Goal: Task Accomplishment & Management: Use online tool/utility

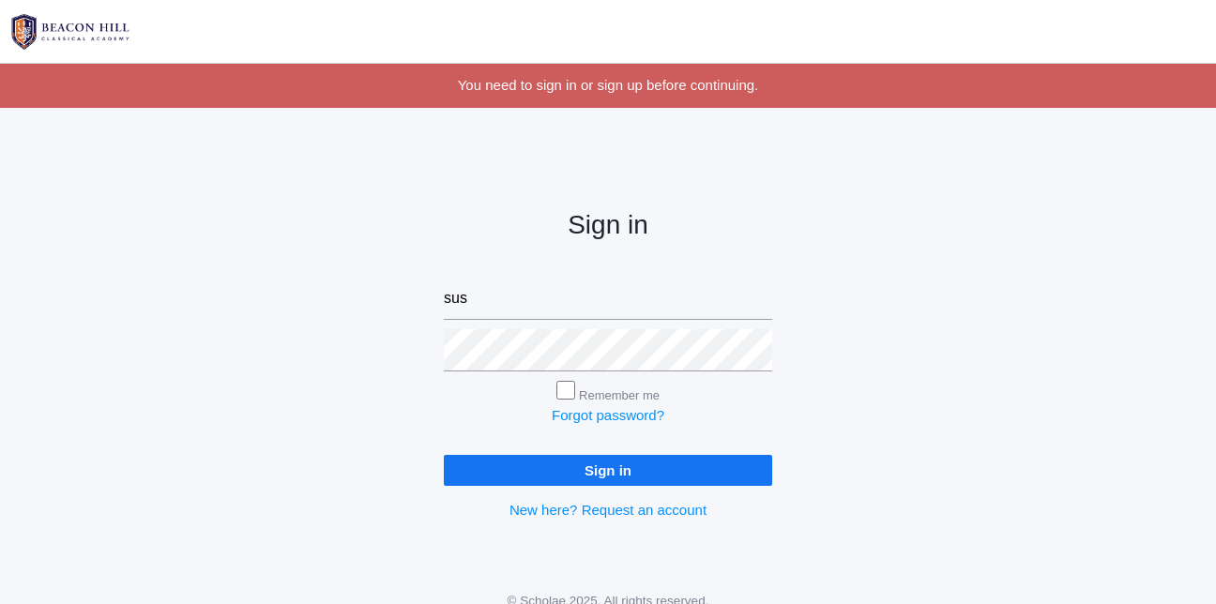
type input "[EMAIL_ADDRESS][DOMAIN_NAME]"
click at [444, 455] on input "Sign in" at bounding box center [608, 470] width 328 height 31
click at [506, 471] on input "Sign in" at bounding box center [608, 470] width 328 height 31
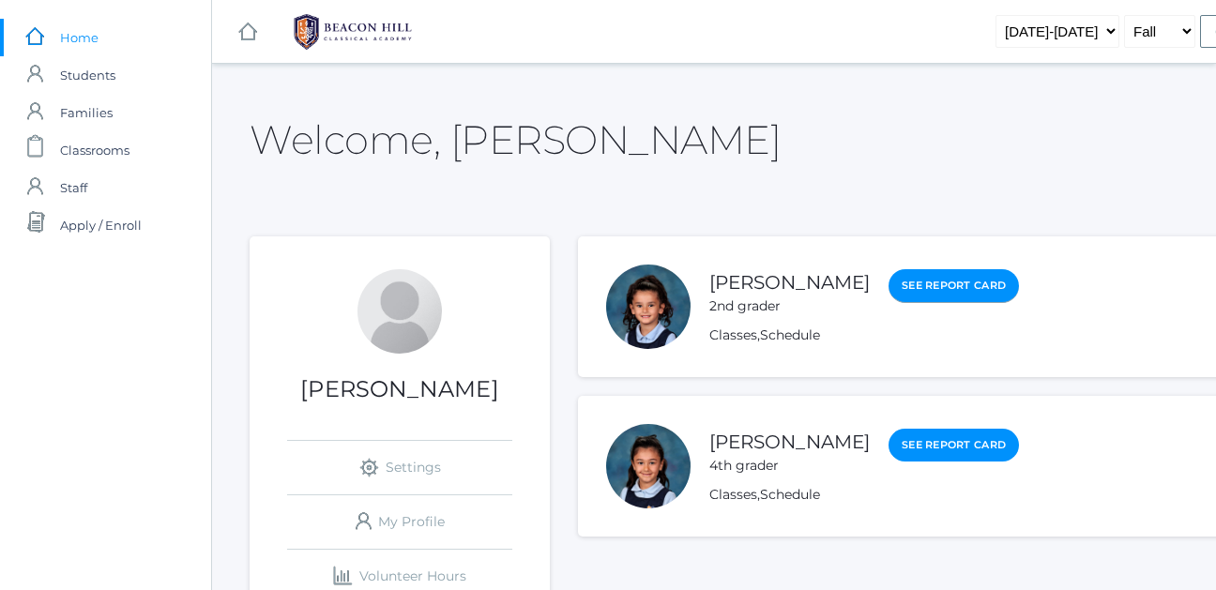
click at [1016, 290] on link "See Report Card" at bounding box center [953, 286] width 130 height 34
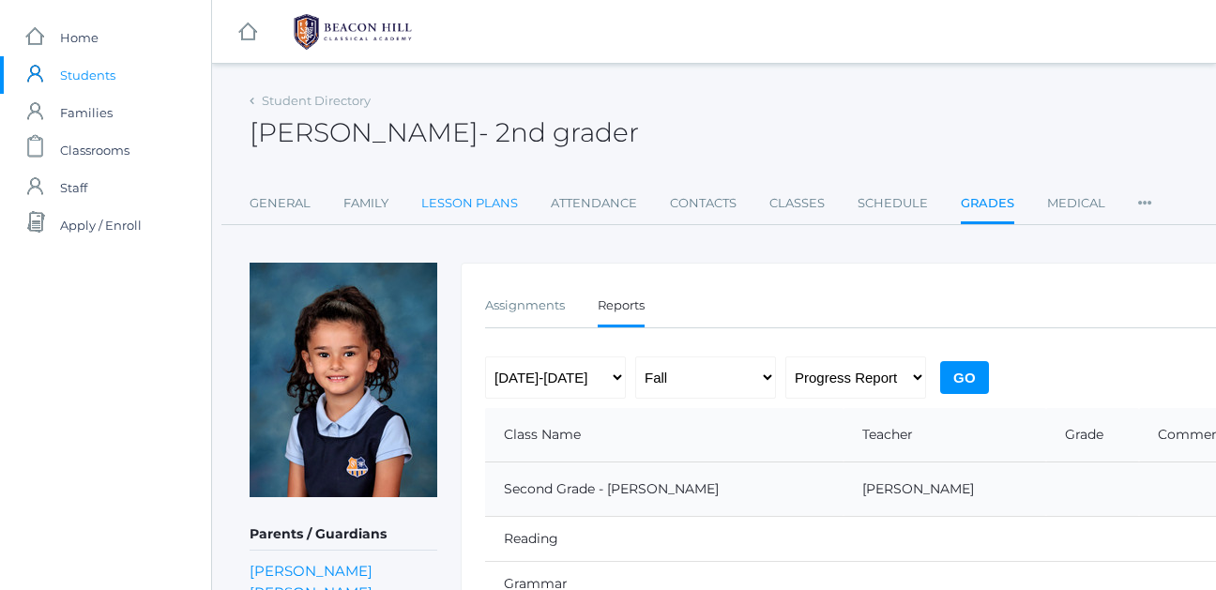
click at [457, 208] on link "Lesson Plans" at bounding box center [469, 204] width 97 height 38
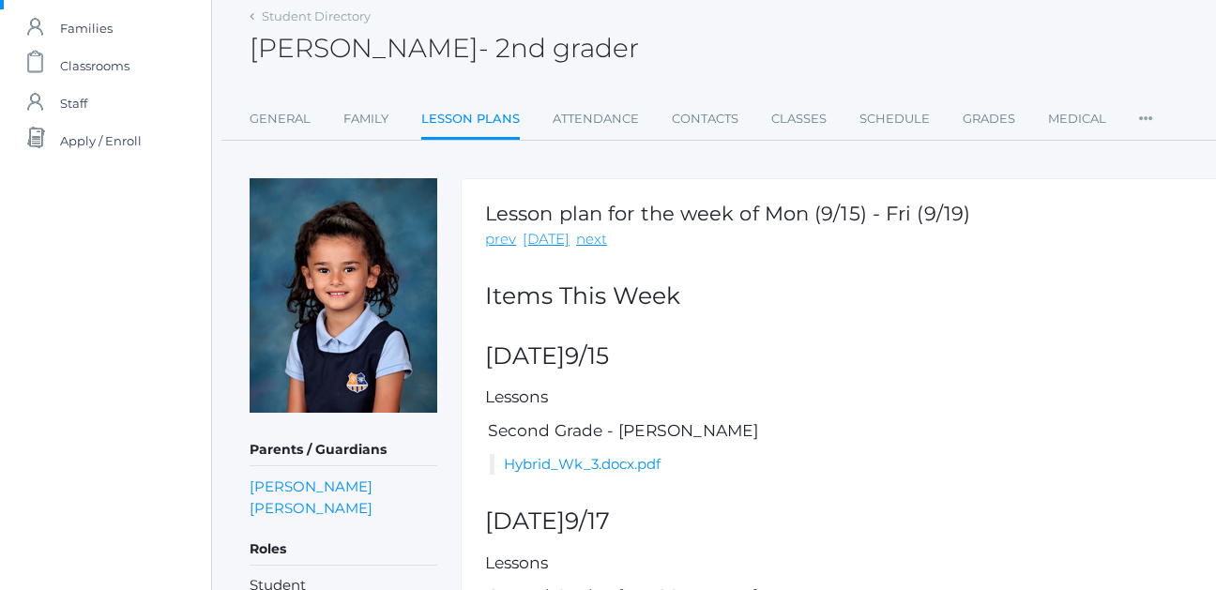
scroll to position [85, 0]
click at [529, 248] on link "today" at bounding box center [545, 239] width 47 height 22
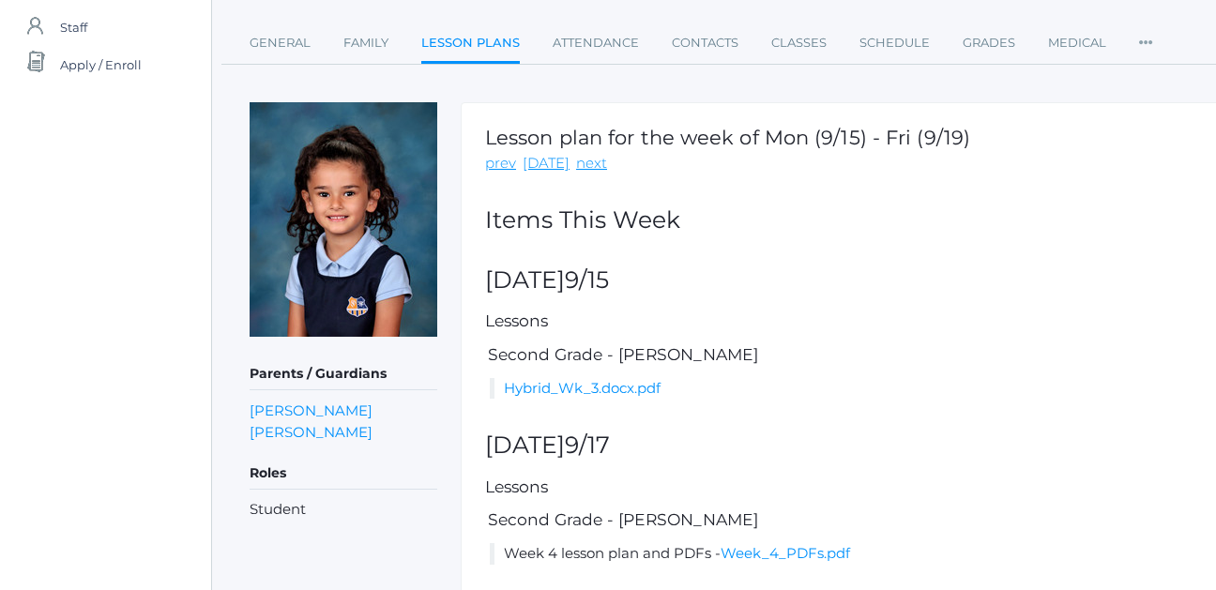
scroll to position [174, 0]
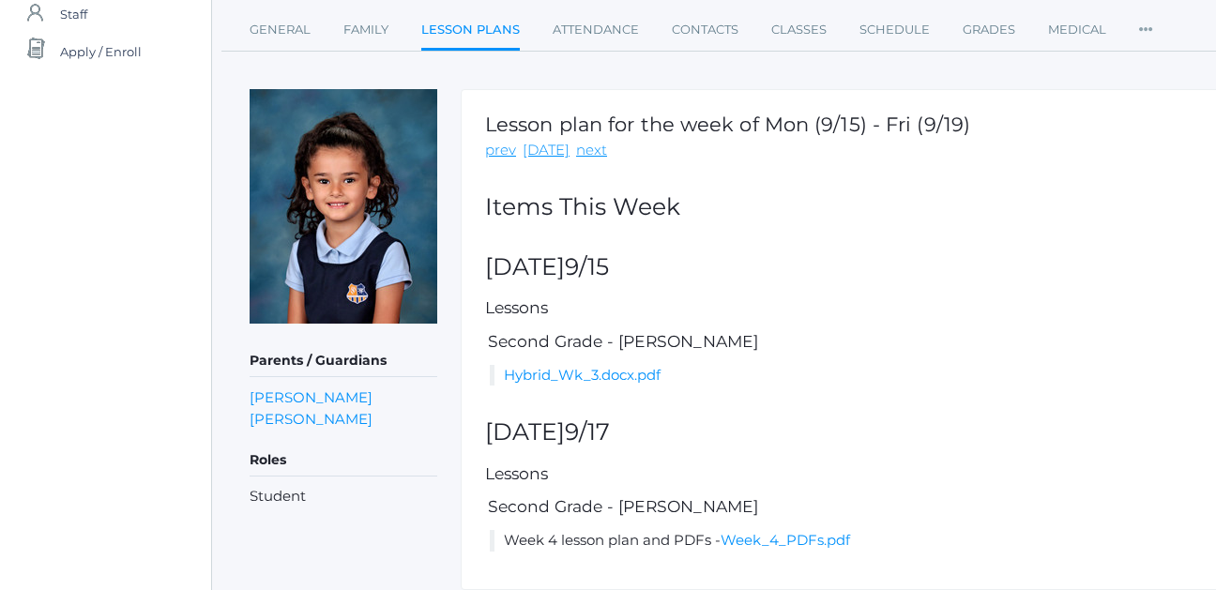
click at [648, 369] on link "Hybrid_Wk_3.docx.pdf" at bounding box center [582, 375] width 157 height 18
